Goal: Find specific page/section: Find specific page/section

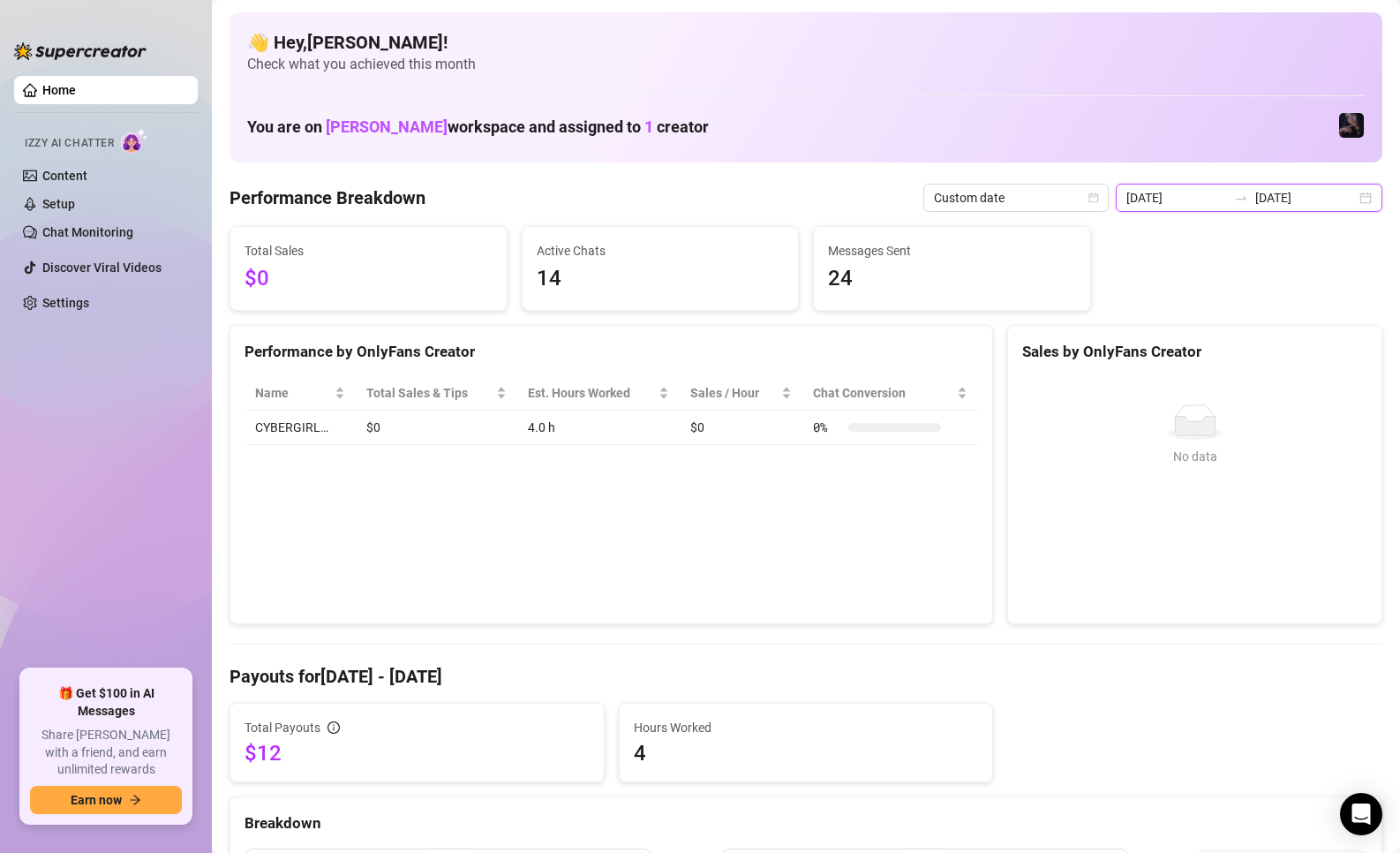
click at [1280, 197] on input "[DATE]" at bounding box center [1305, 197] width 101 height 19
type input "[DATE]"
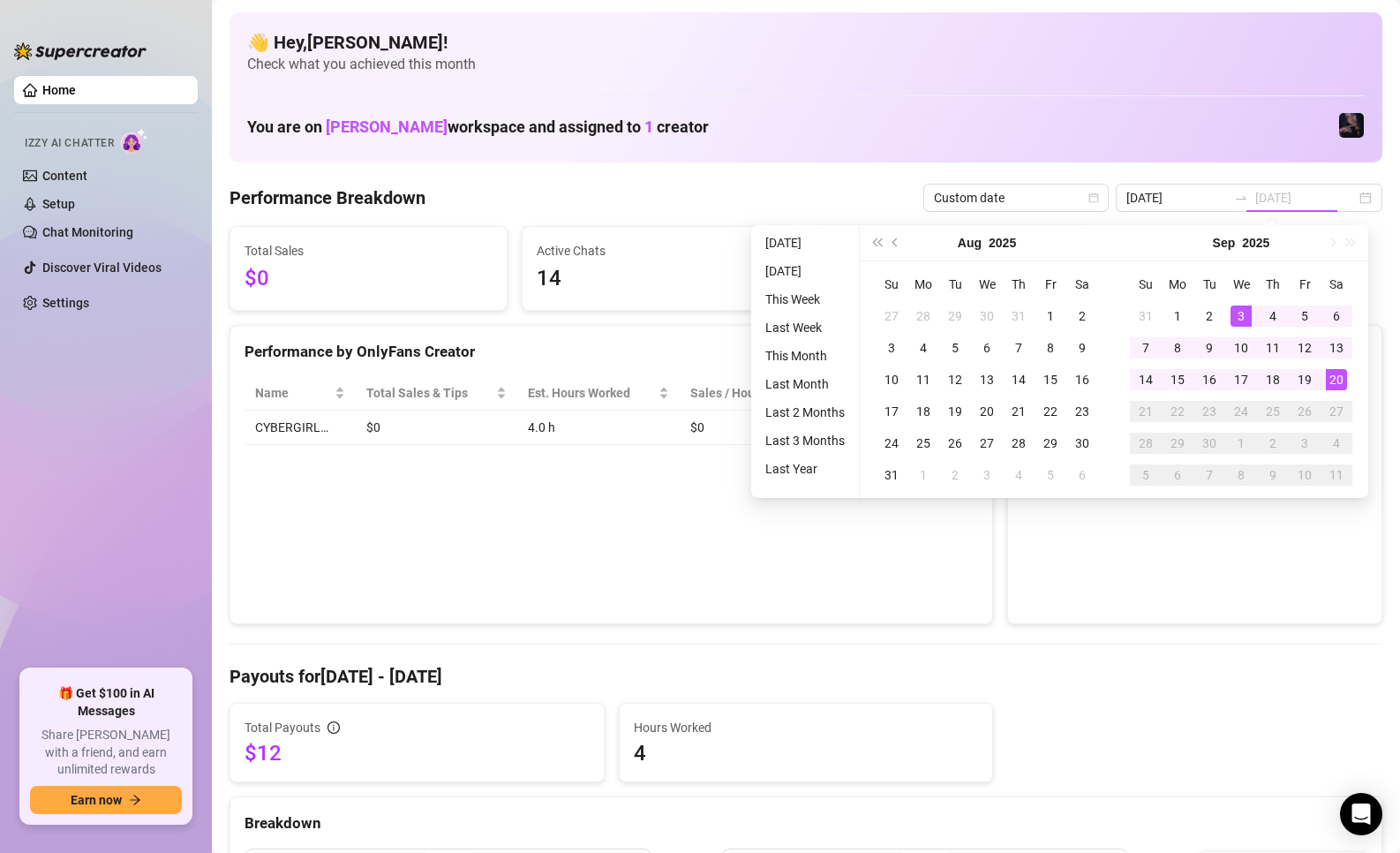
click at [1228, 304] on td "3" at bounding box center [1241, 316] width 32 height 32
click at [1231, 312] on div "3" at bounding box center [1241, 315] width 21 height 21
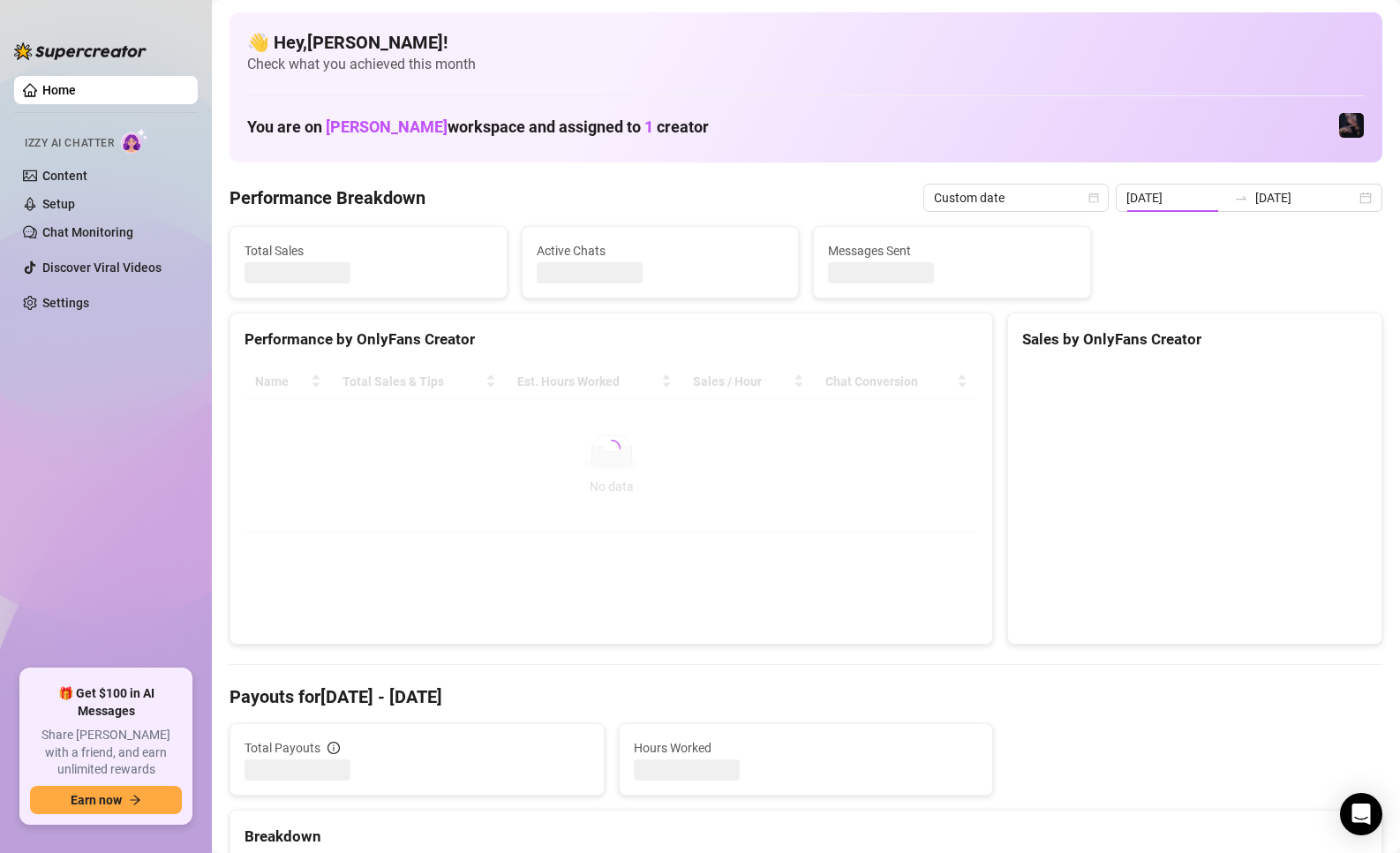
type input "[DATE]"
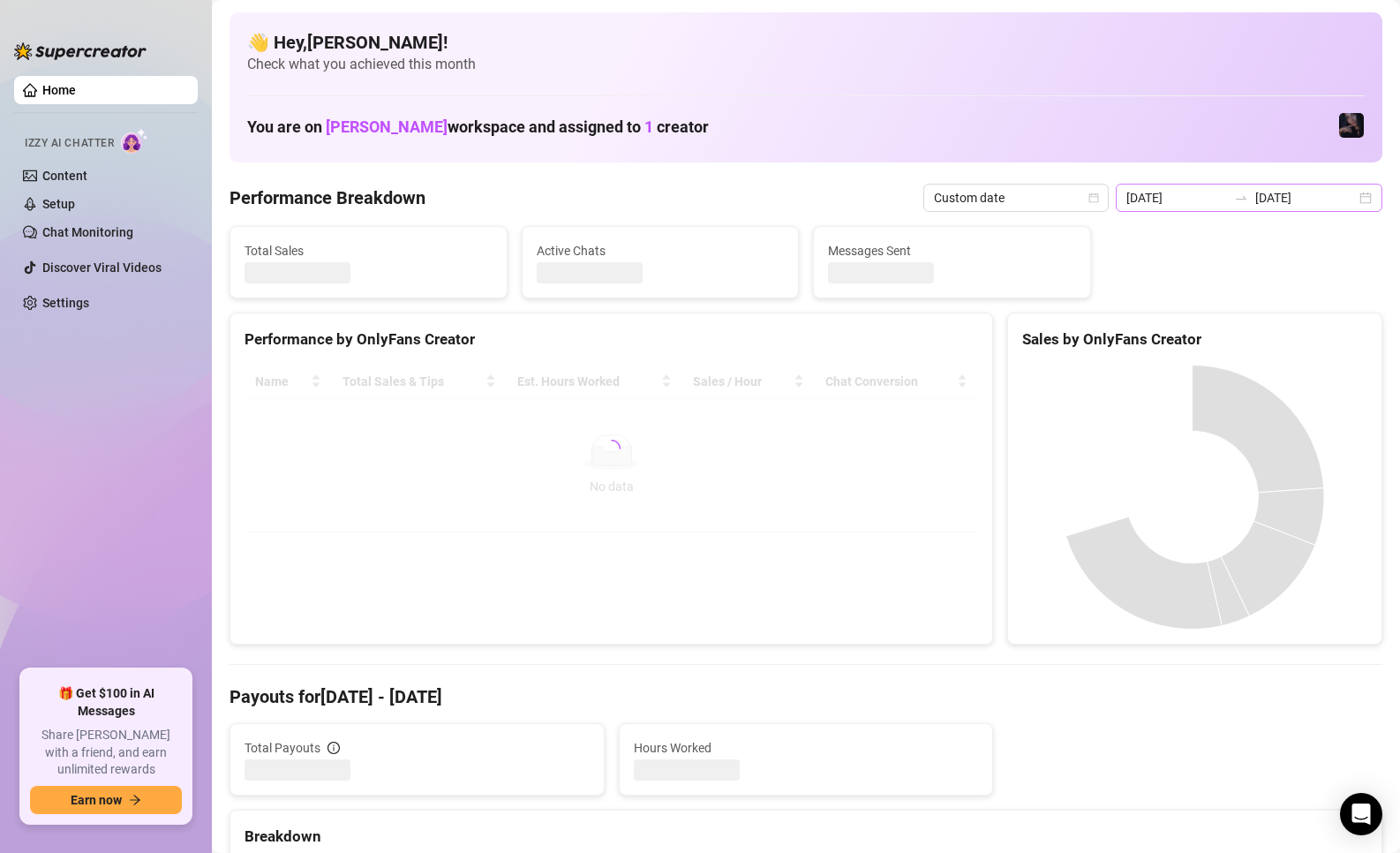
click at [1239, 206] on div "[DATE] [DATE]" at bounding box center [1249, 198] width 267 height 28
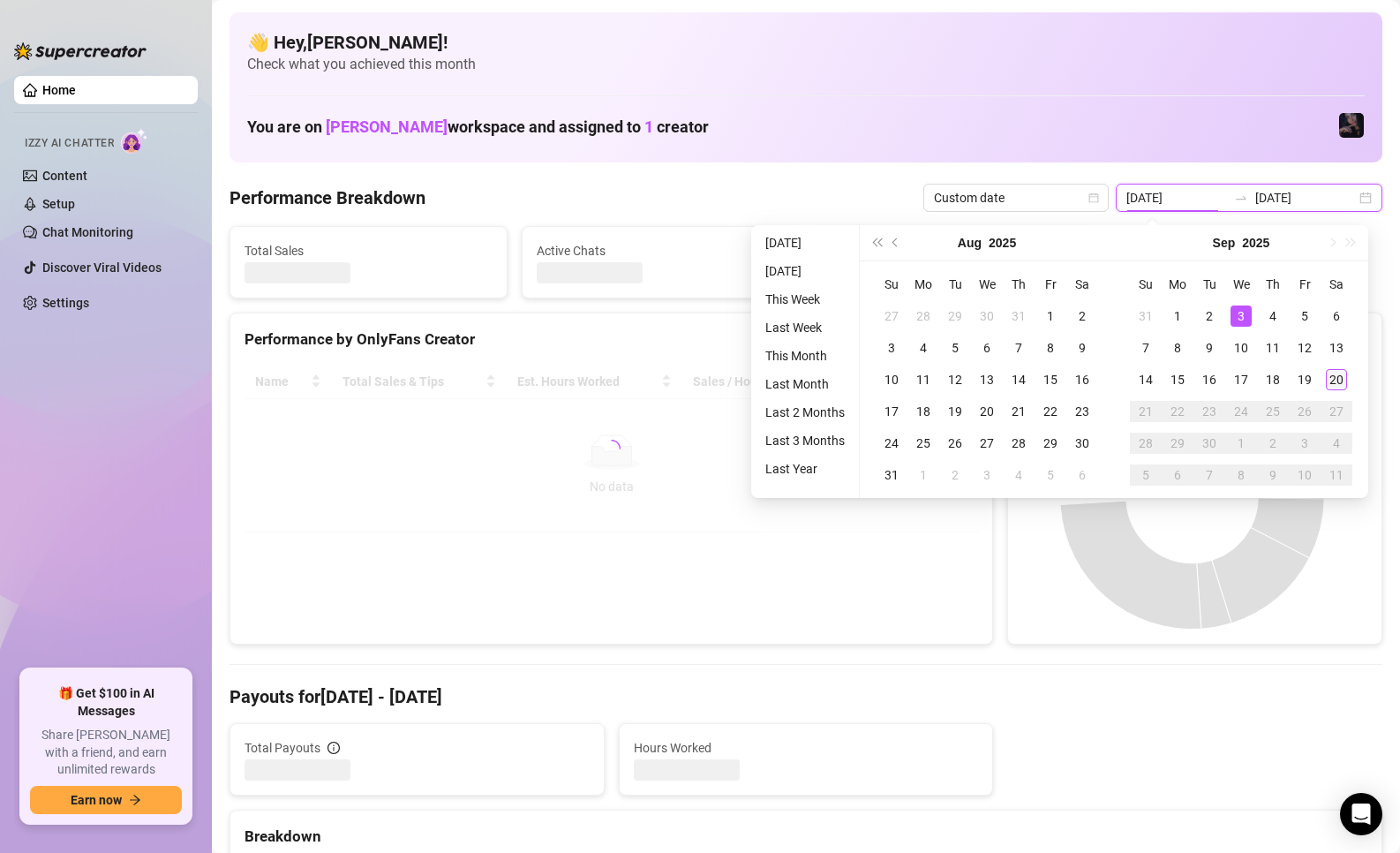
type input "[DATE]"
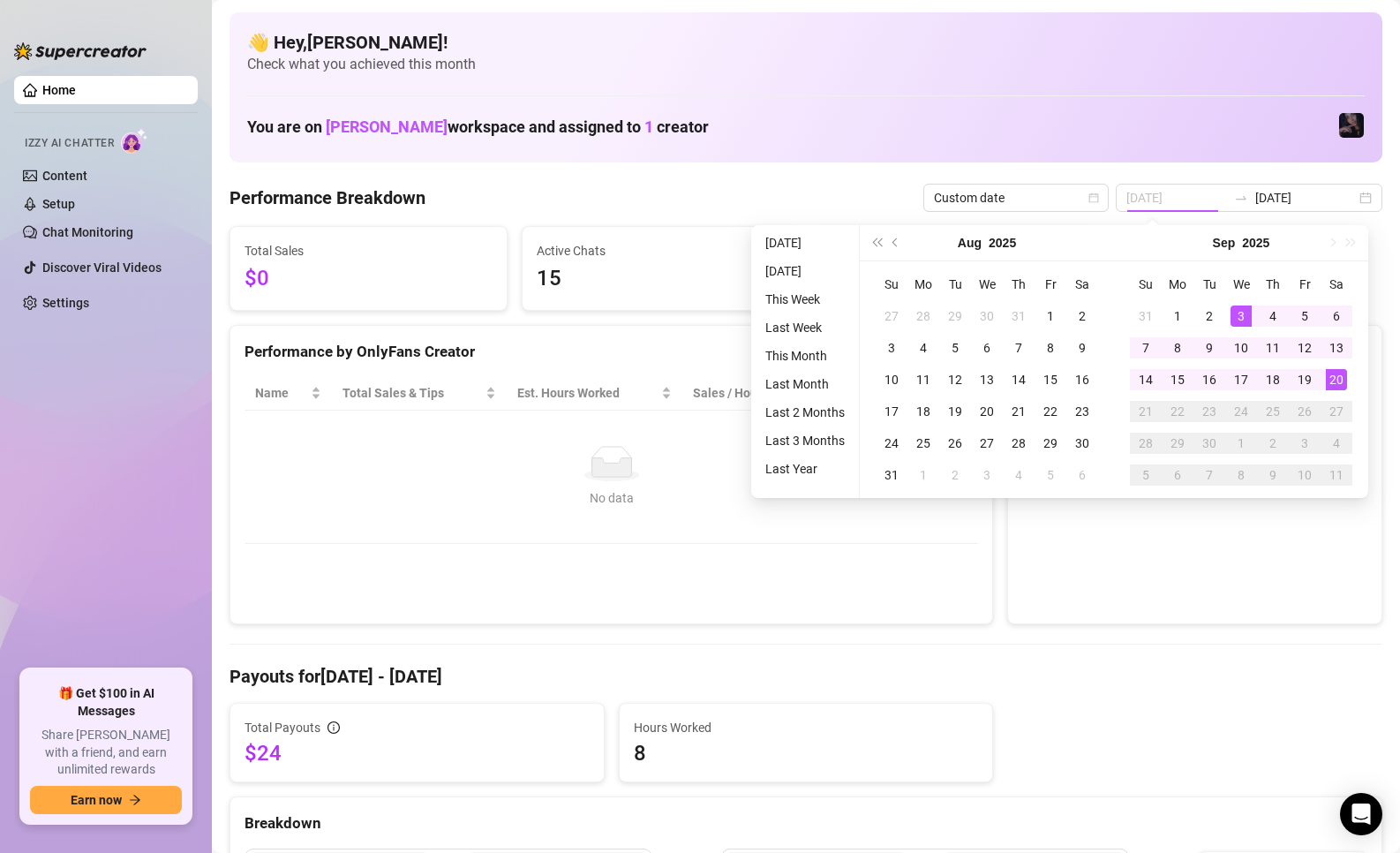
click at [1332, 380] on div "20" at bounding box center [1336, 379] width 21 height 21
click at [1333, 380] on div "20" at bounding box center [1336, 379] width 21 height 21
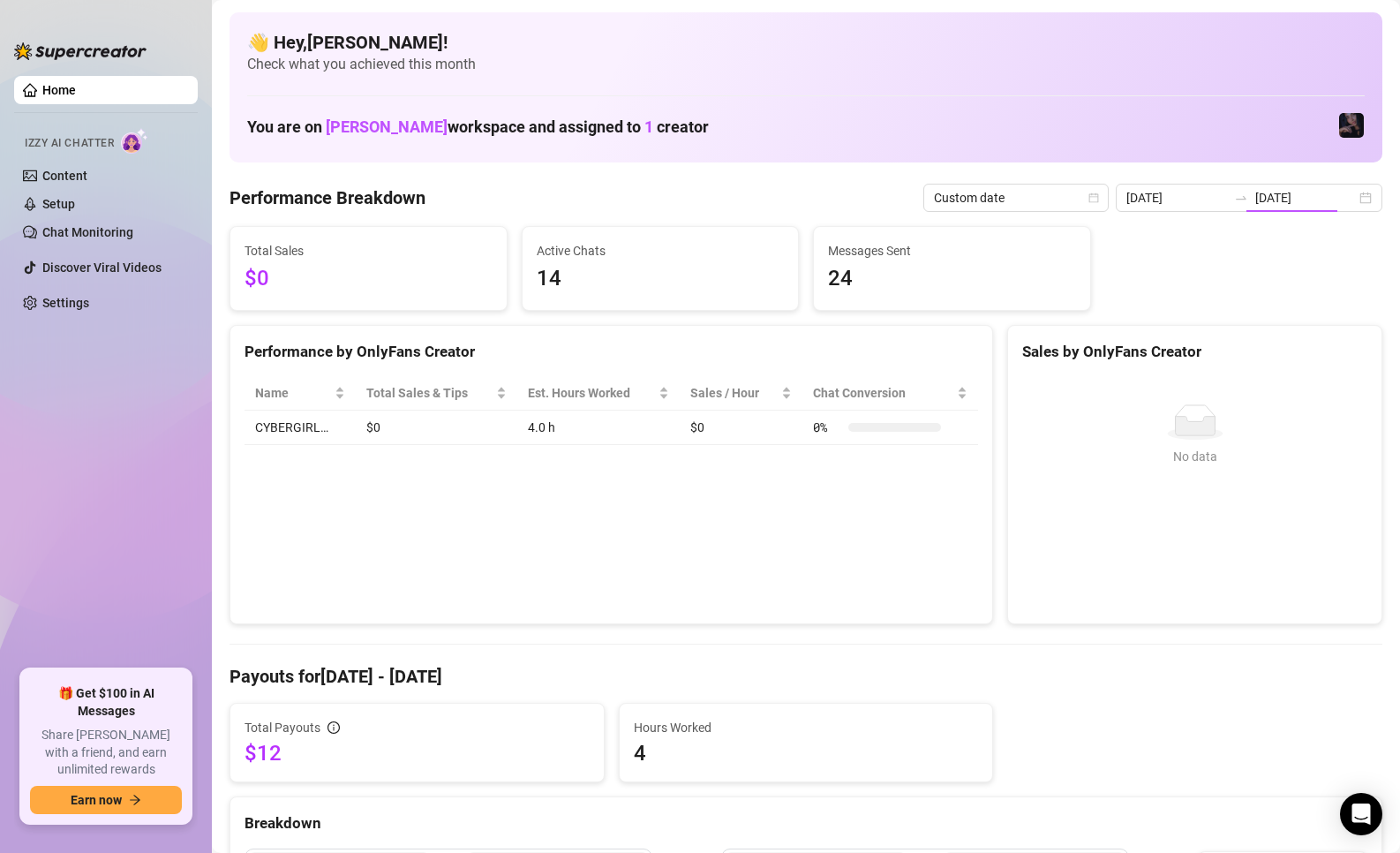
type input "[DATE]"
click at [64, 178] on link "Content" at bounding box center [64, 176] width 45 height 14
